Goal: Task Accomplishment & Management: Use online tool/utility

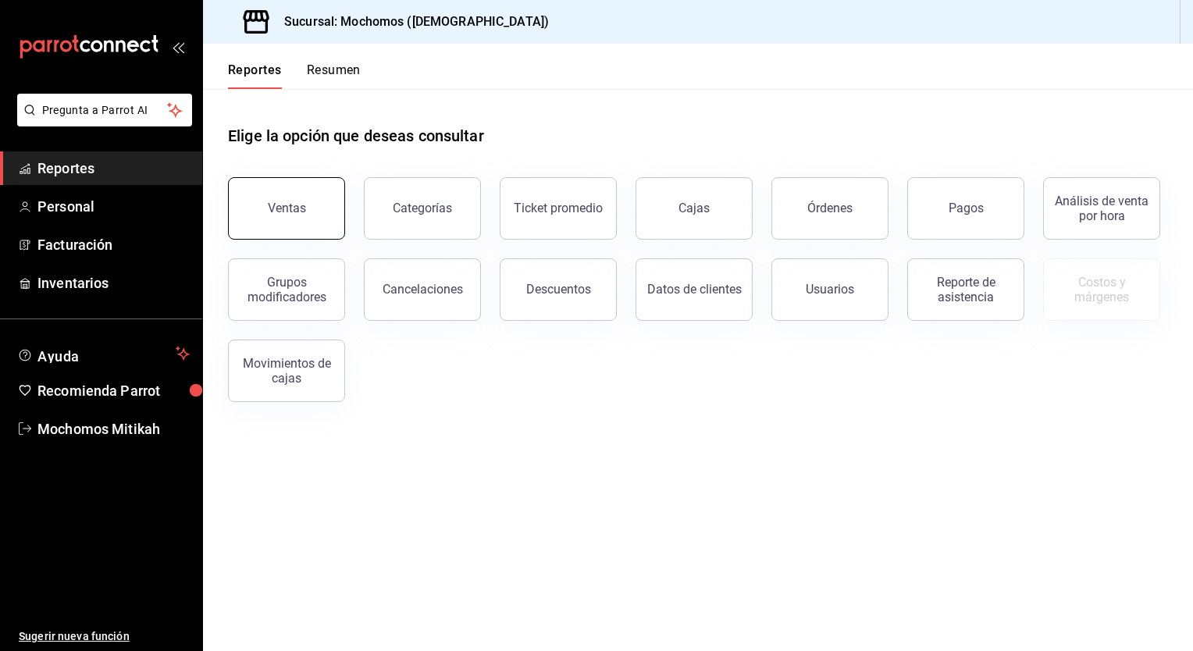
click at [333, 220] on button "Ventas" at bounding box center [286, 208] width 117 height 62
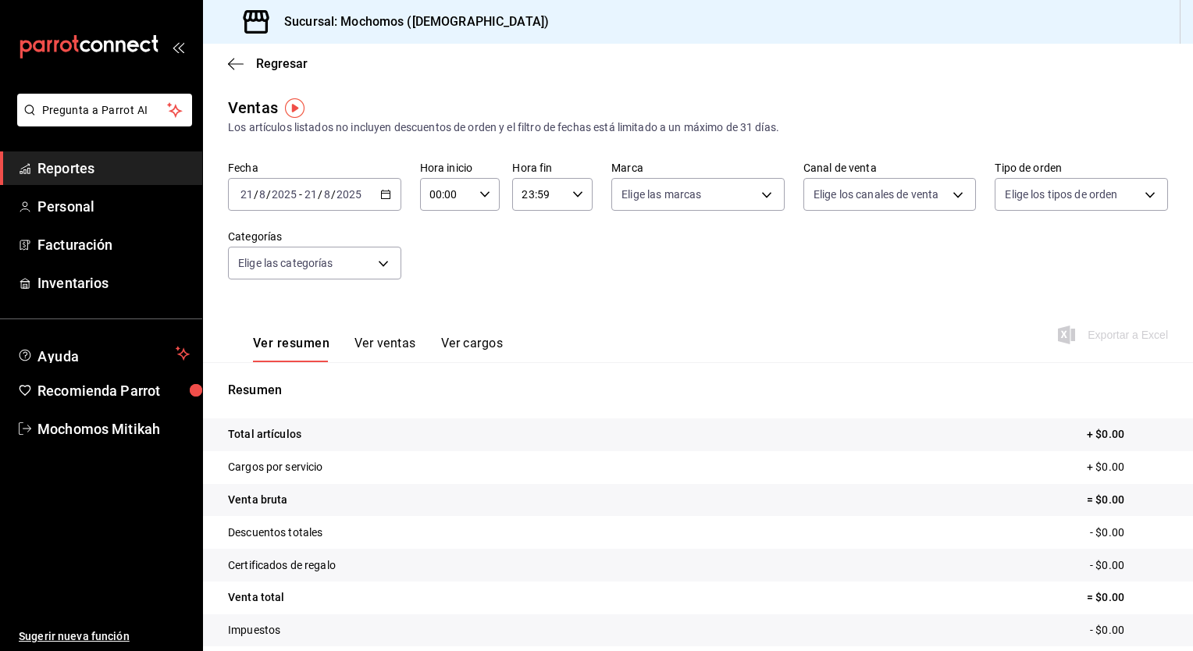
click at [391, 191] on div "2025-08-21 21 / 8 / 2025 - 2025-08-21 21 / 8 / 2025" at bounding box center [314, 194] width 173 height 33
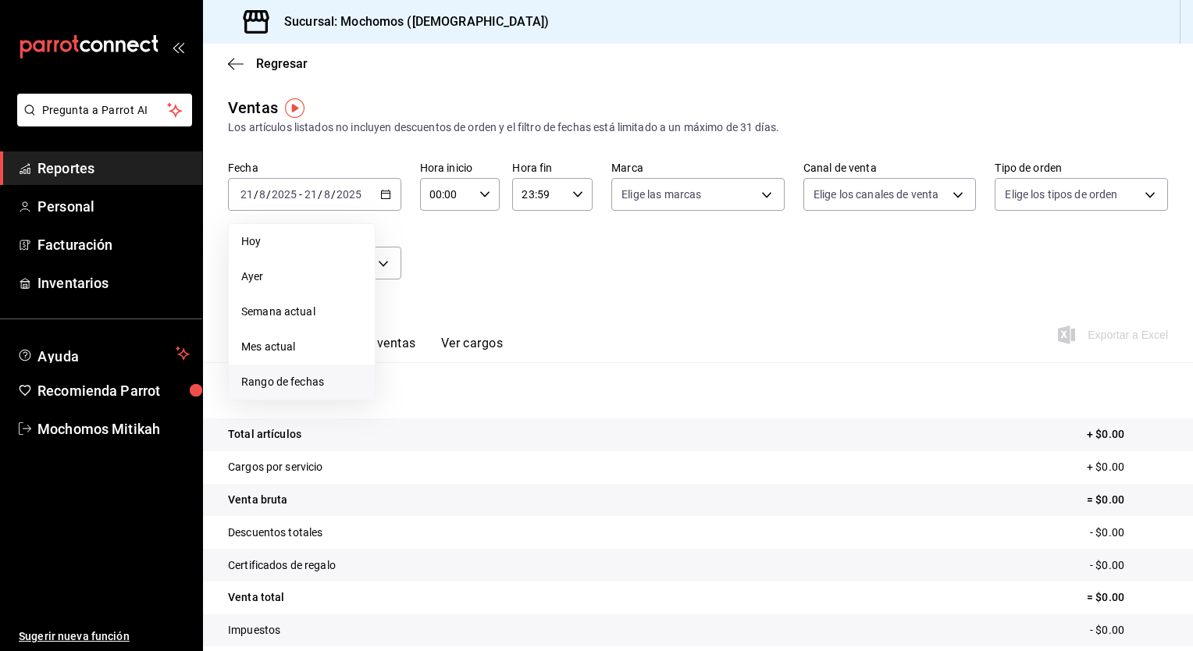
click at [291, 368] on li "Rango de fechas" at bounding box center [302, 382] width 146 height 35
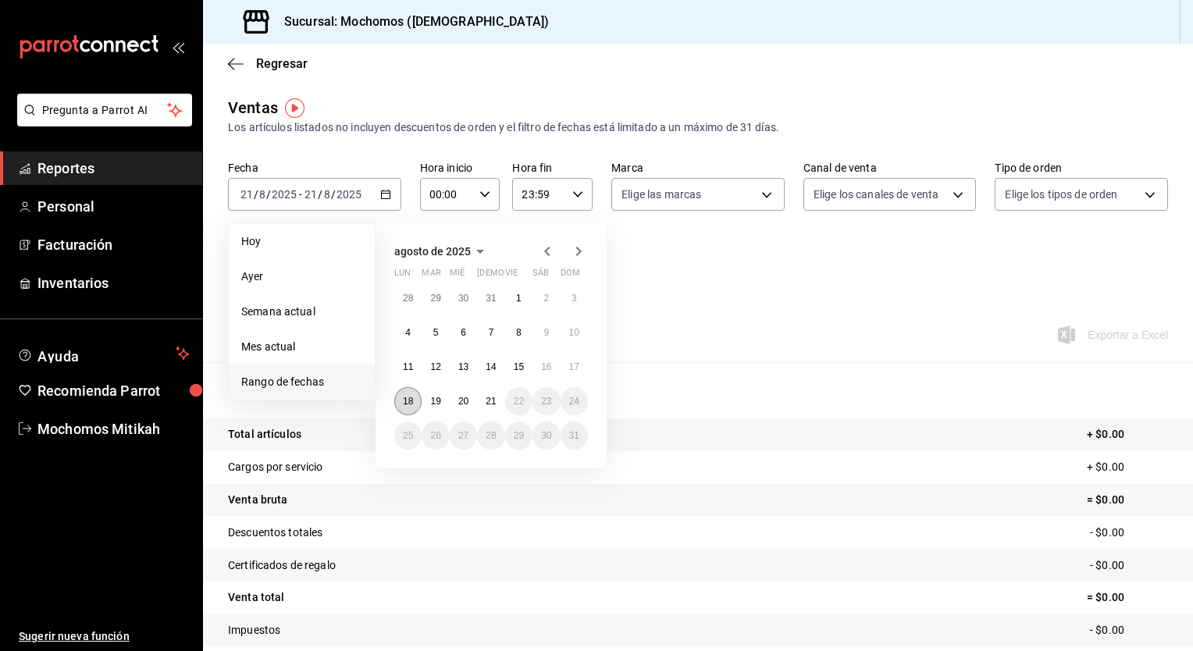
click at [398, 394] on button "18" at bounding box center [407, 401] width 27 height 28
click at [497, 402] on button "21" at bounding box center [490, 401] width 27 height 28
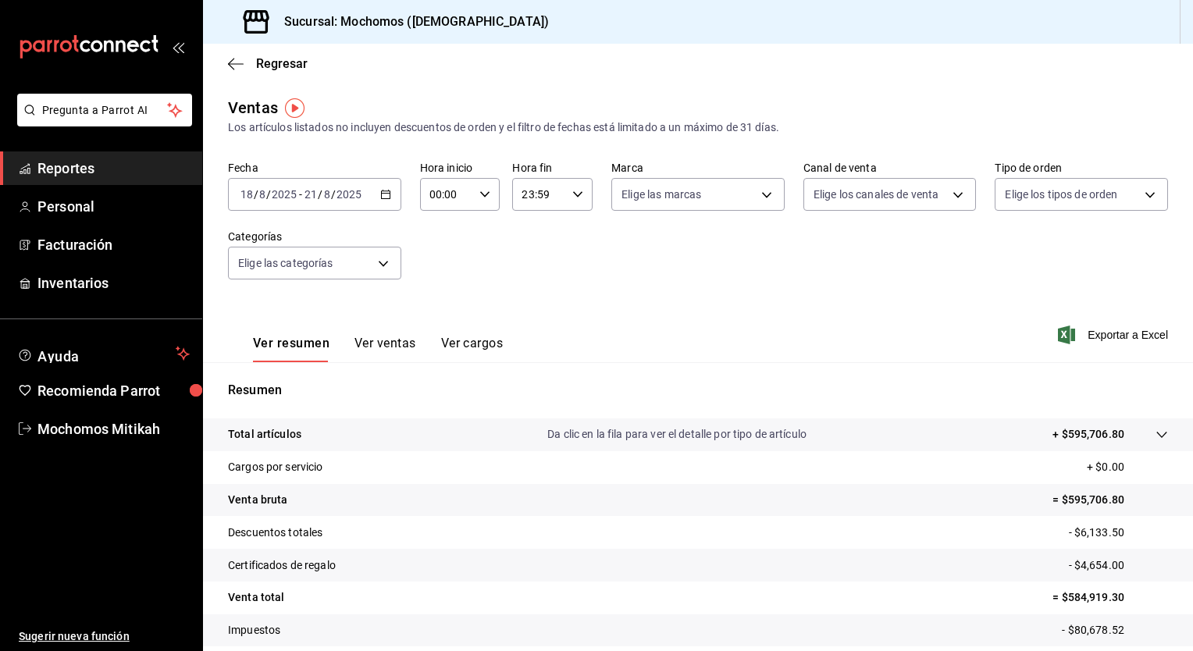
click at [487, 205] on div "00:00 Hora inicio" at bounding box center [460, 194] width 80 height 33
click at [444, 268] on span "02" at bounding box center [437, 272] width 15 height 12
click at [434, 317] on button "05" at bounding box center [438, 324] width 34 height 31
type input "05:00"
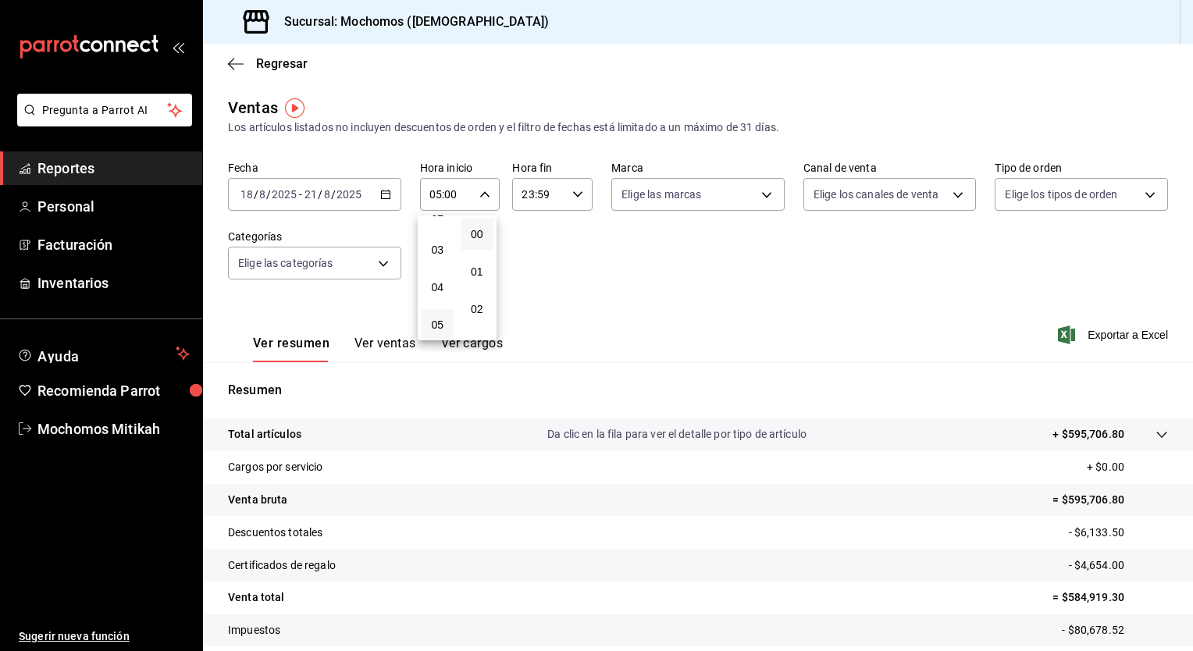
click at [572, 212] on div at bounding box center [596, 325] width 1193 height 651
click at [577, 205] on div "23:59 Hora fin" at bounding box center [552, 194] width 80 height 33
click at [528, 286] on button "05" at bounding box center [529, 275] width 34 height 31
click at [569, 244] on button "00" at bounding box center [569, 234] width 34 height 31
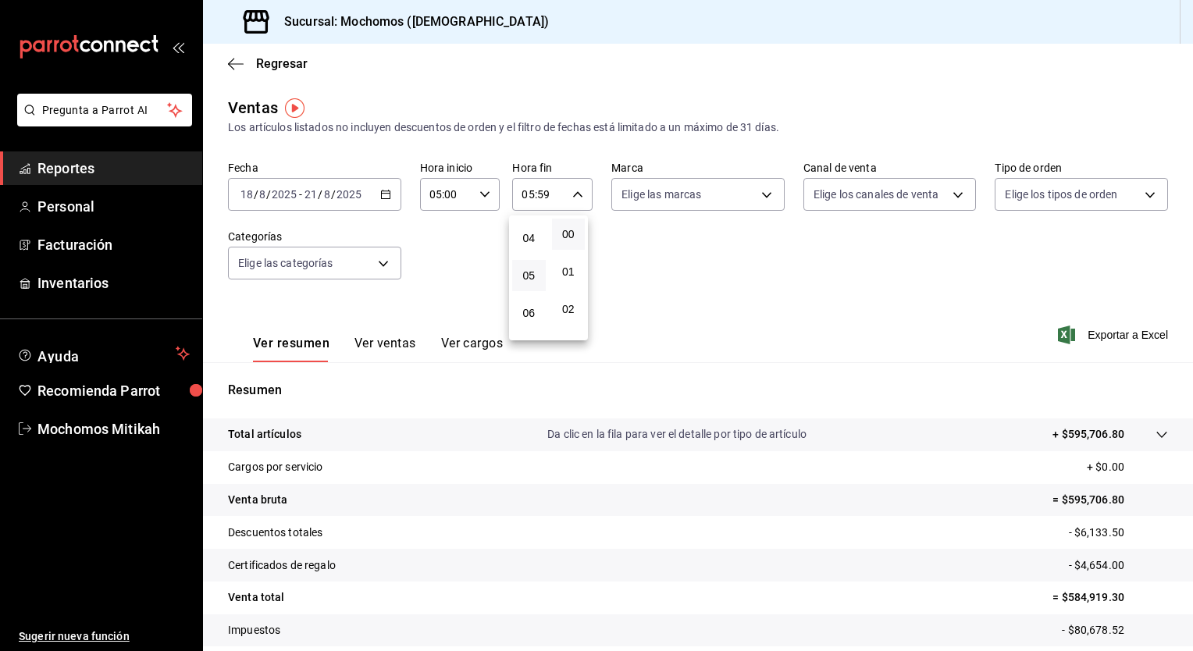
type input "05:00"
click at [1087, 336] on div at bounding box center [596, 325] width 1193 height 651
click at [1090, 336] on span "Exportar a Excel" at bounding box center [1114, 335] width 107 height 19
